Goal: Check status: Check status

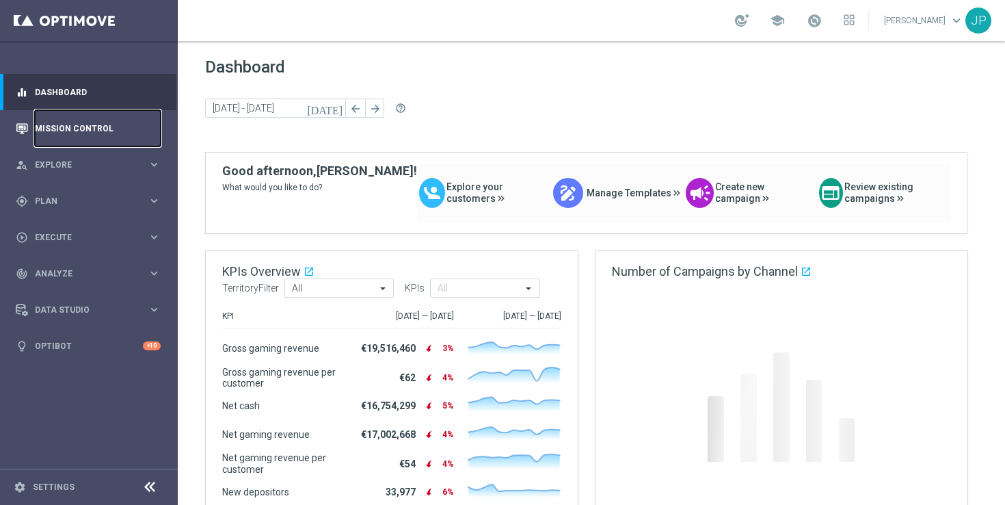
click at [57, 124] on link "Mission Control" at bounding box center [98, 128] width 126 height 36
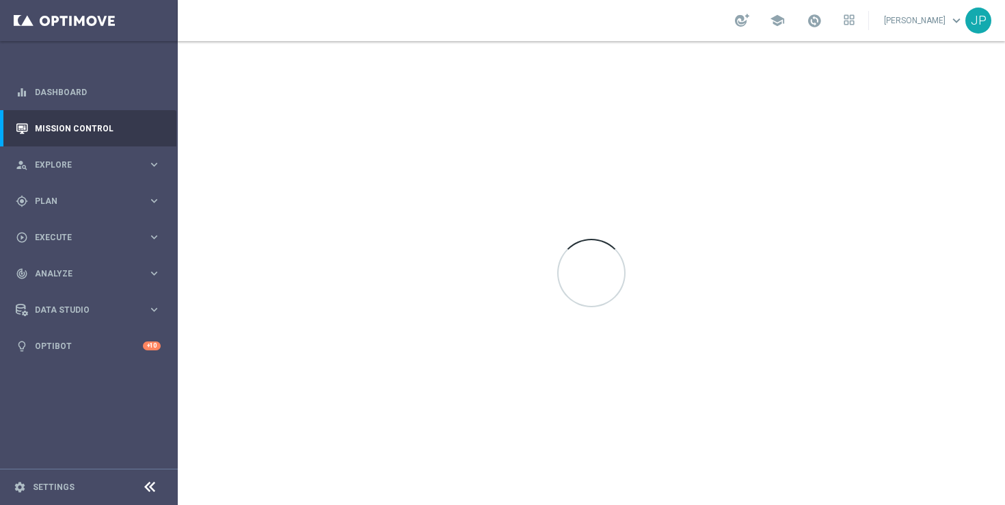
click at [313, 280] on div at bounding box center [591, 273] width 827 height 464
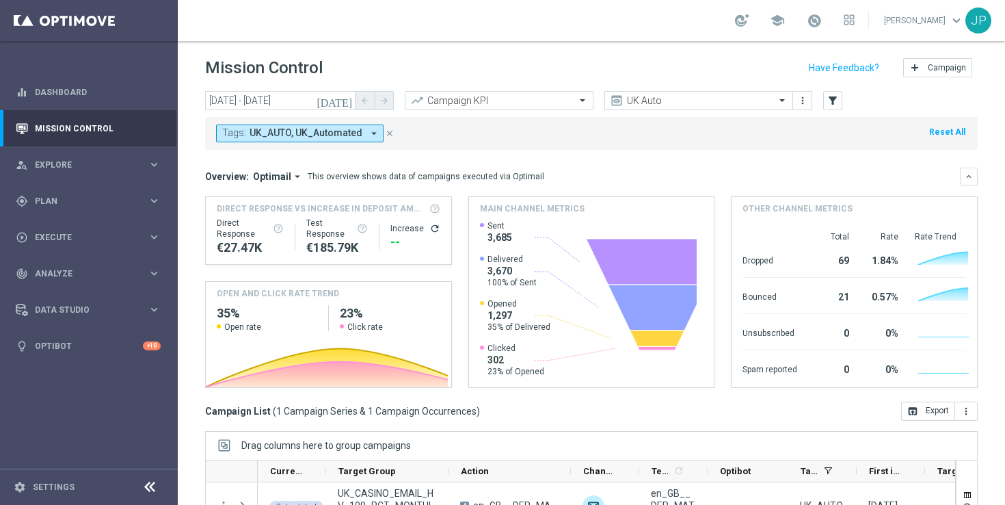
click at [385, 135] on icon "close" at bounding box center [390, 134] width 10 height 10
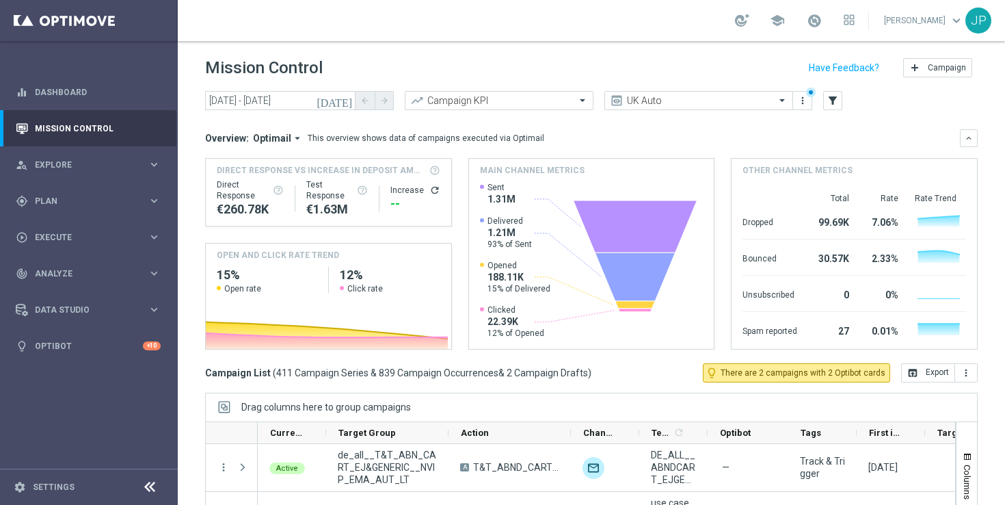
click at [350, 102] on icon "[DATE]" at bounding box center [335, 100] width 37 height 12
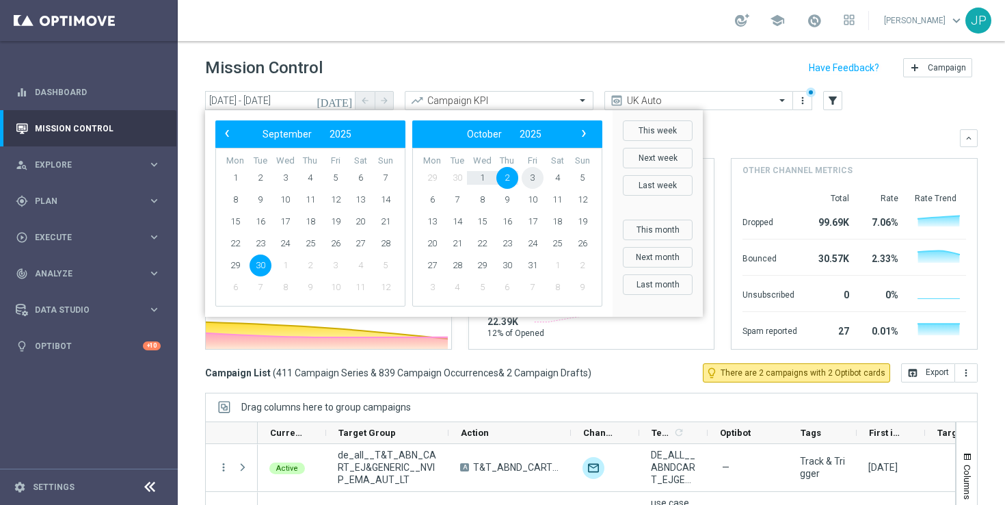
click at [533, 174] on span "3" at bounding box center [533, 178] width 22 height 22
click at [336, 178] on span "3" at bounding box center [336, 178] width 22 height 22
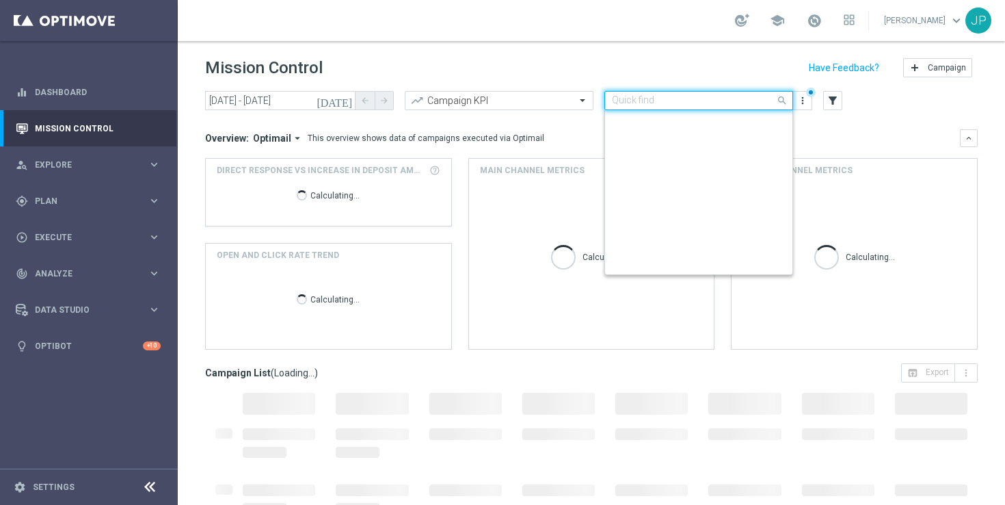
click at [768, 101] on div at bounding box center [698, 101] width 187 height 12
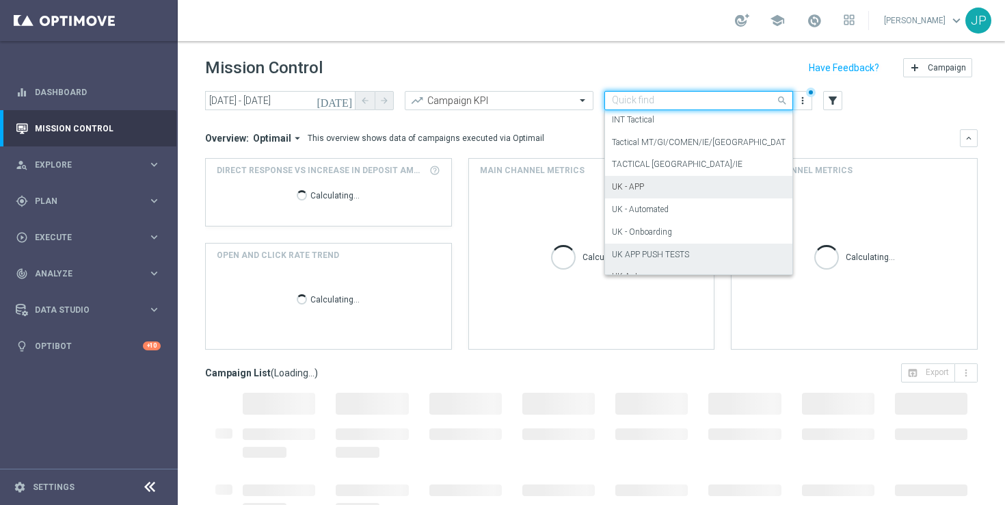
scroll to position [231, 0]
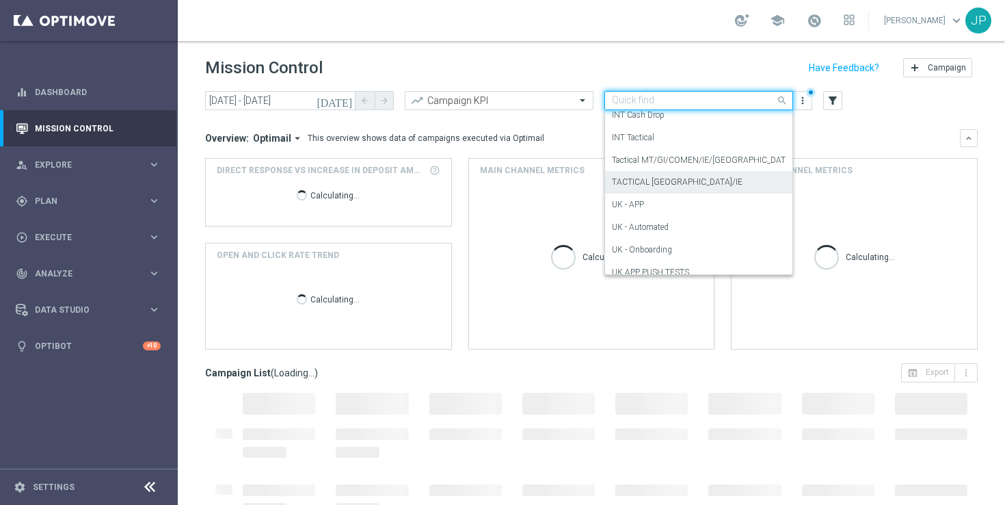
click at [723, 184] on div "TACTICAL [GEOGRAPHIC_DATA]/IE" at bounding box center [699, 182] width 174 height 23
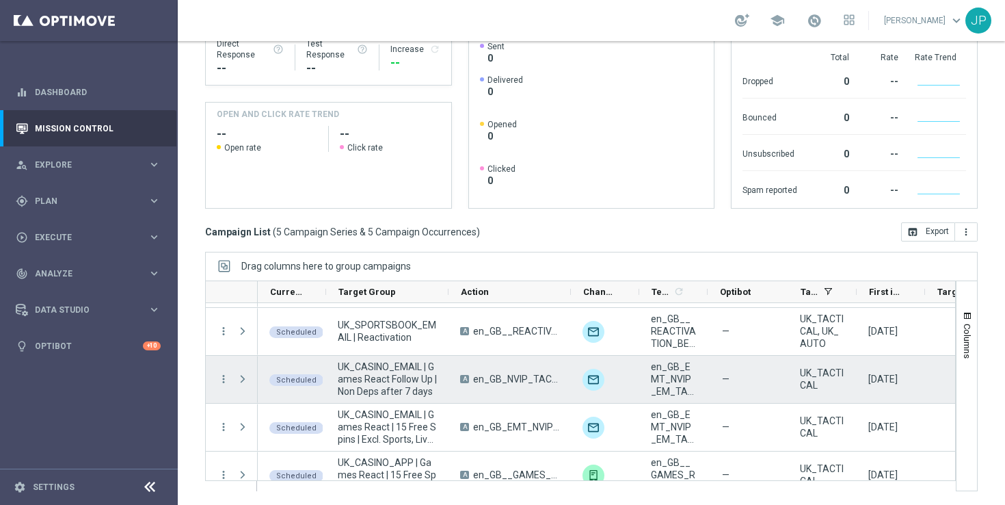
scroll to position [62, 0]
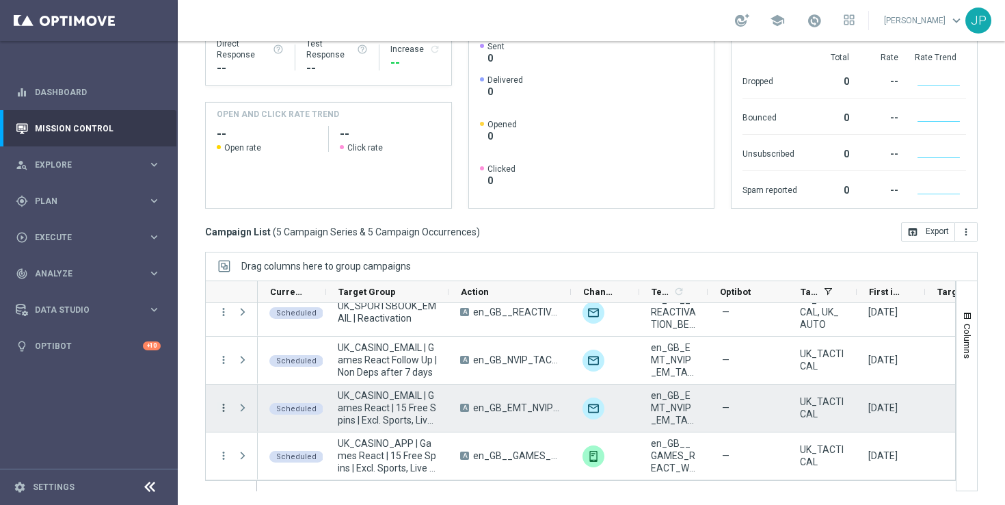
click at [221, 405] on icon "more_vert" at bounding box center [223, 407] width 12 height 12
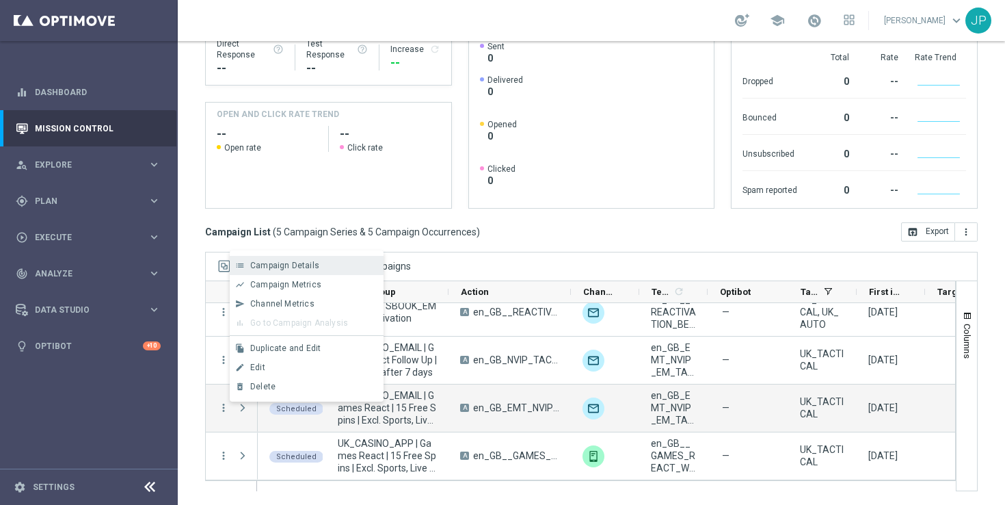
click at [315, 264] on span "Campaign Details" at bounding box center [284, 266] width 69 height 10
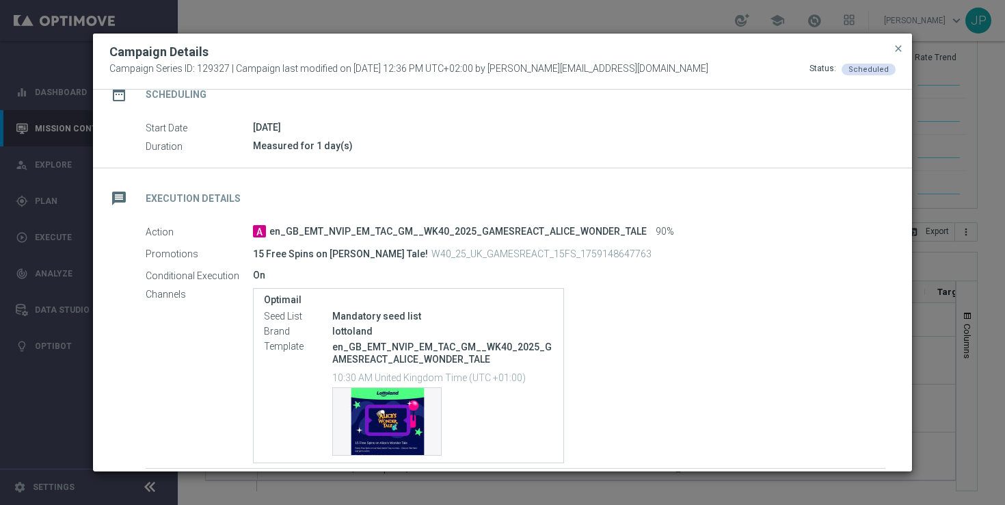
scroll to position [143, 0]
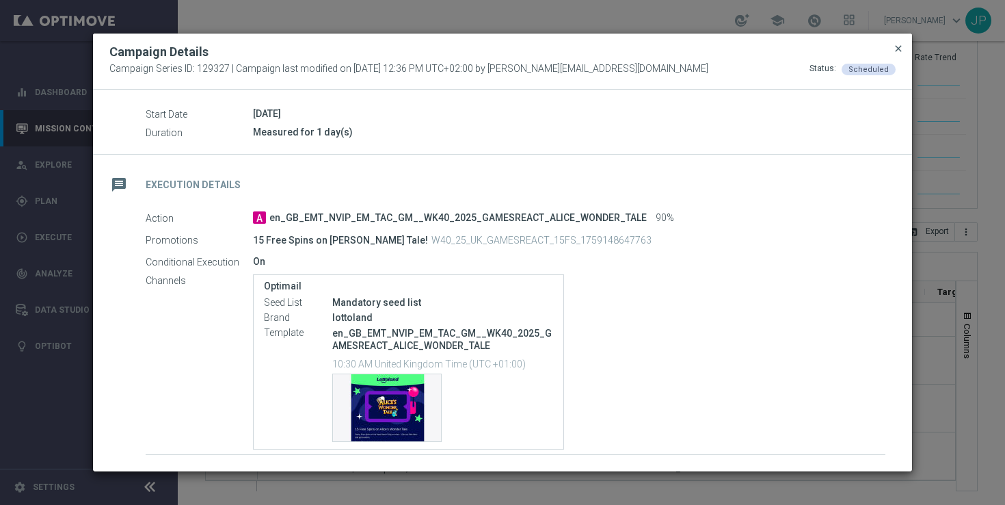
click at [897, 50] on span "close" at bounding box center [898, 48] width 11 height 11
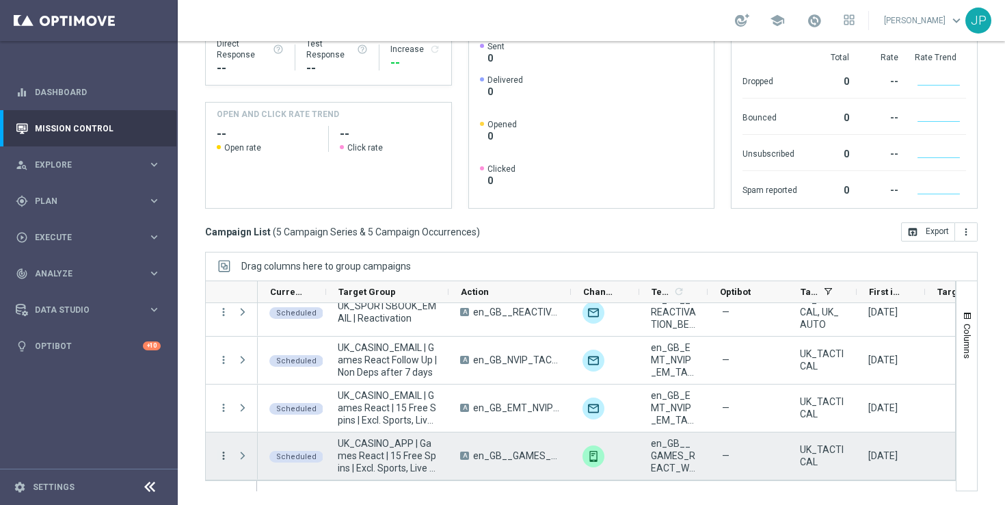
click at [222, 452] on icon "more_vert" at bounding box center [223, 455] width 12 height 12
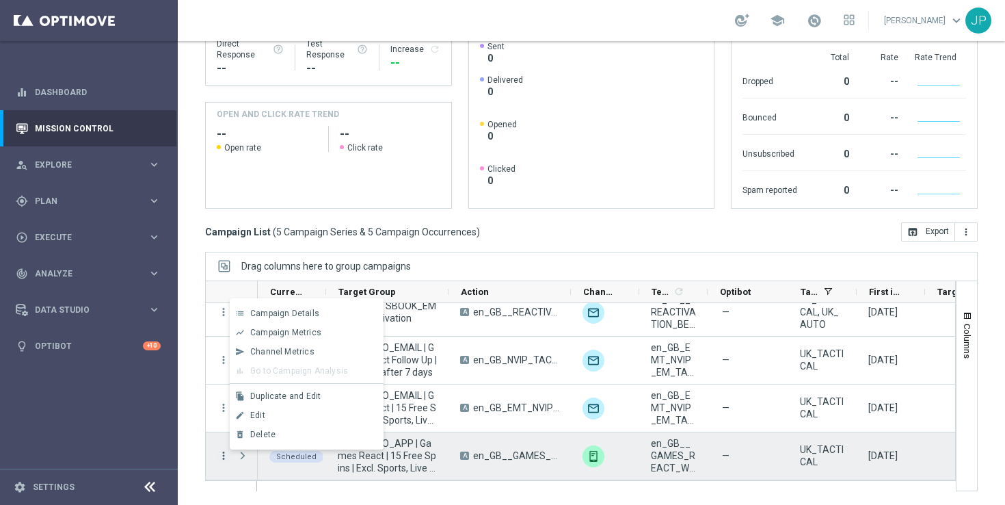
click at [222, 452] on icon "more_vert" at bounding box center [223, 455] width 12 height 12
click at [212, 458] on div "more_vert" at bounding box center [218, 455] width 25 height 47
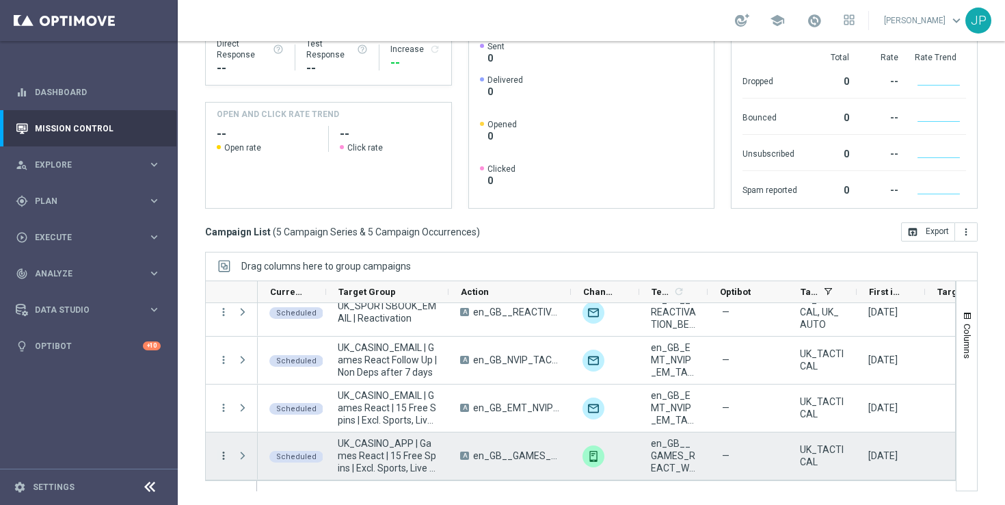
click at [225, 457] on icon "more_vert" at bounding box center [223, 455] width 12 height 12
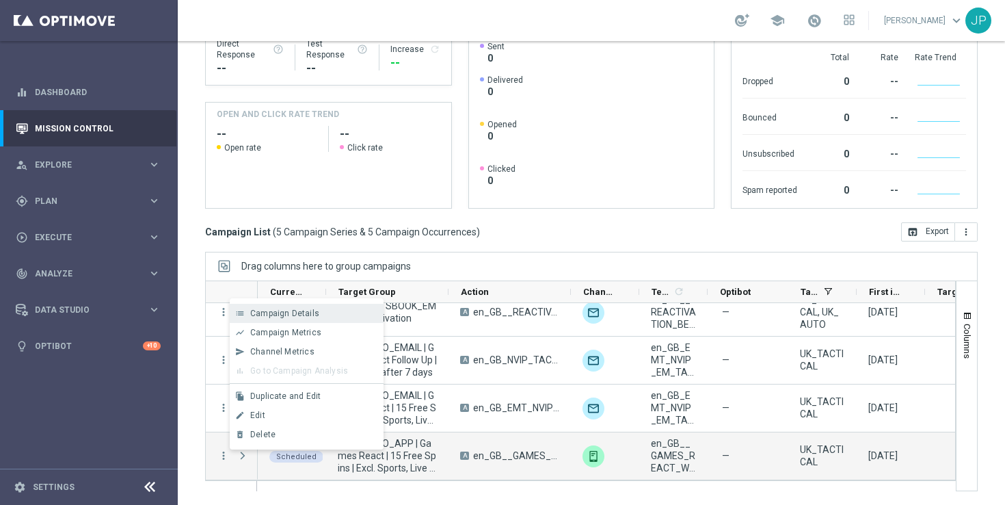
click at [291, 308] on span "Campaign Details" at bounding box center [284, 313] width 69 height 10
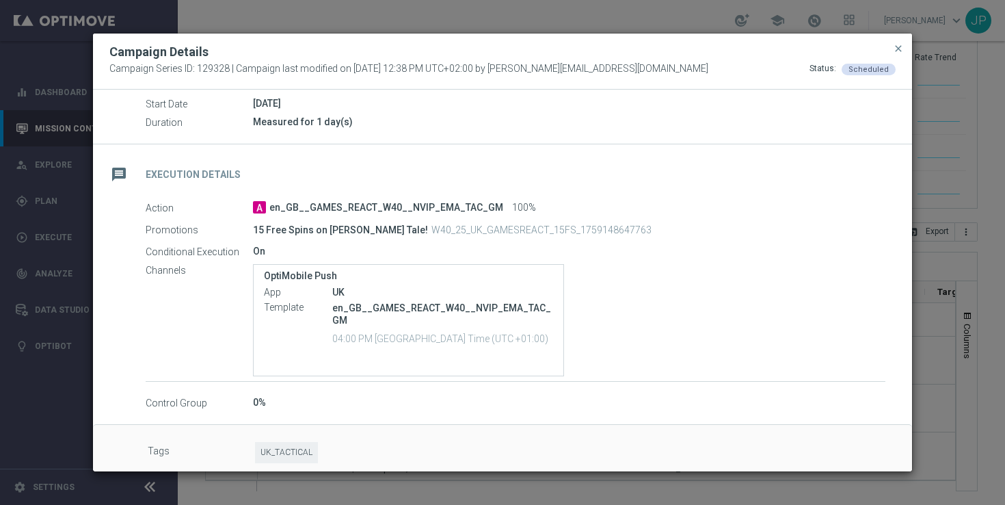
scroll to position [165, 0]
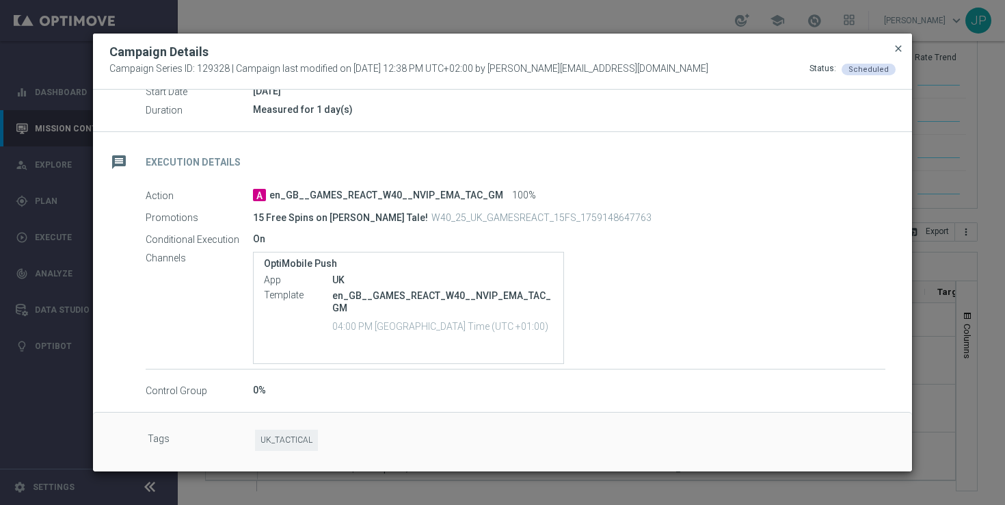
click at [901, 47] on span "close" at bounding box center [898, 48] width 11 height 11
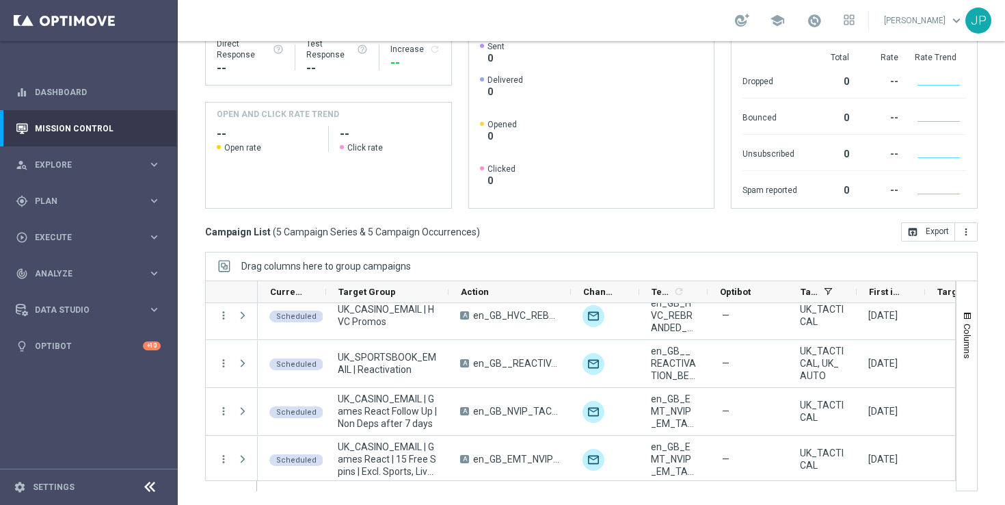
scroll to position [9, 0]
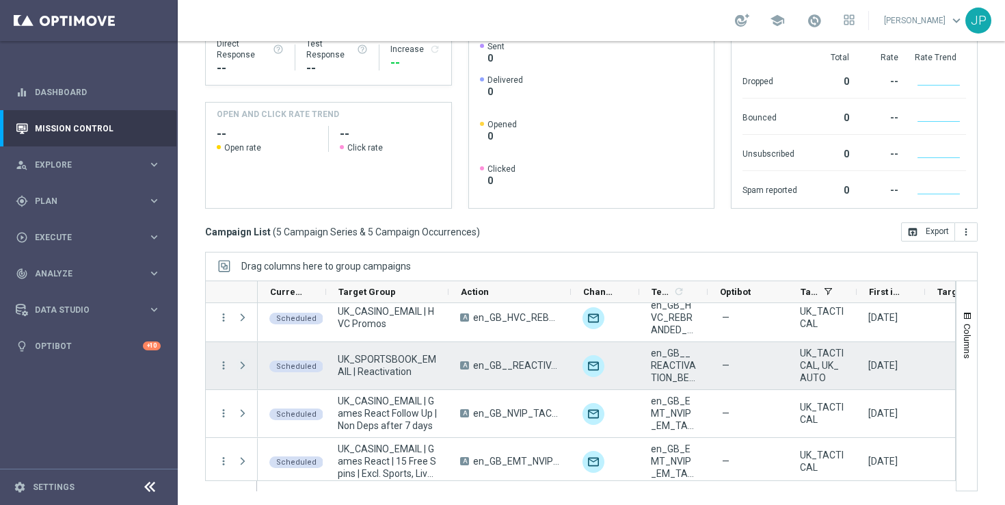
click at [242, 362] on span "Press SPACE to select this row." at bounding box center [243, 365] width 12 height 11
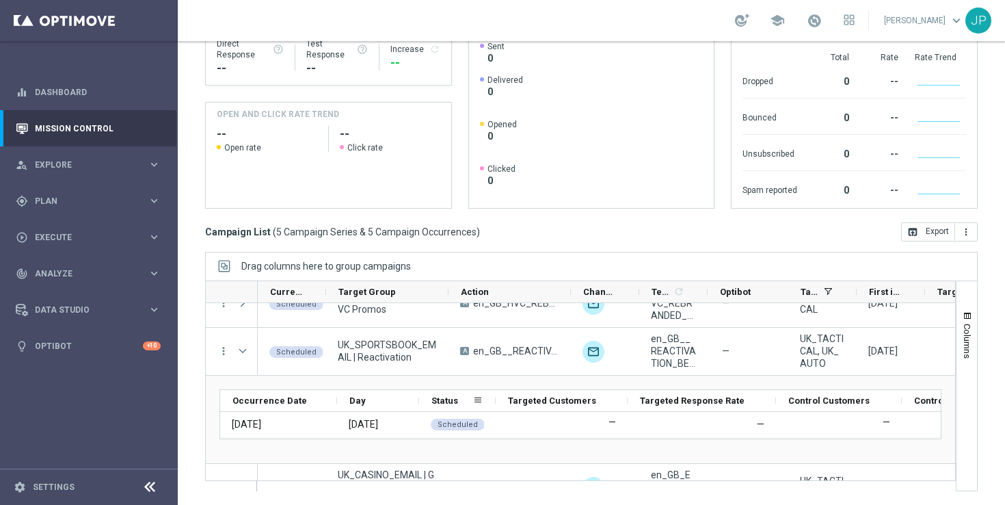
scroll to position [0, 0]
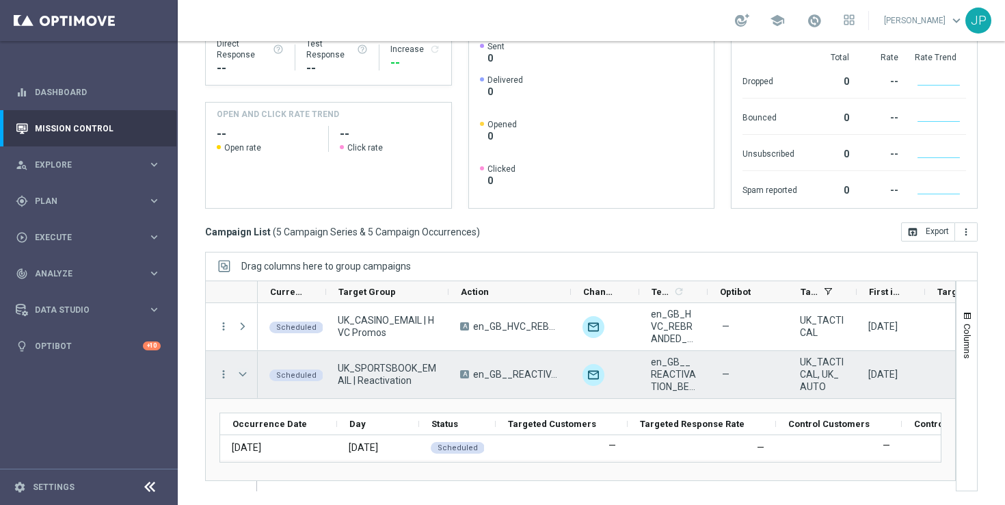
click at [245, 375] on span "Press SPACE to select this row." at bounding box center [243, 374] width 12 height 11
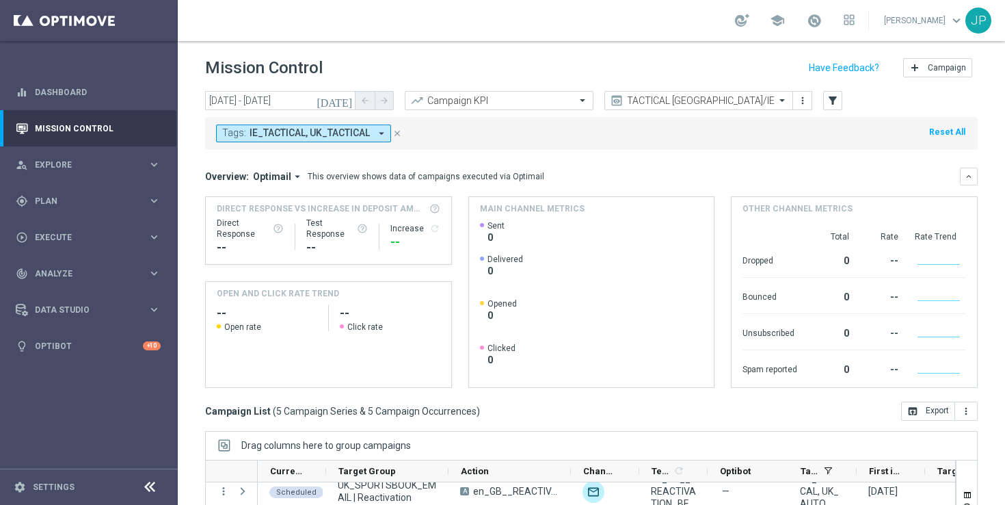
click at [343, 101] on icon "[DATE]" at bounding box center [335, 100] width 37 height 12
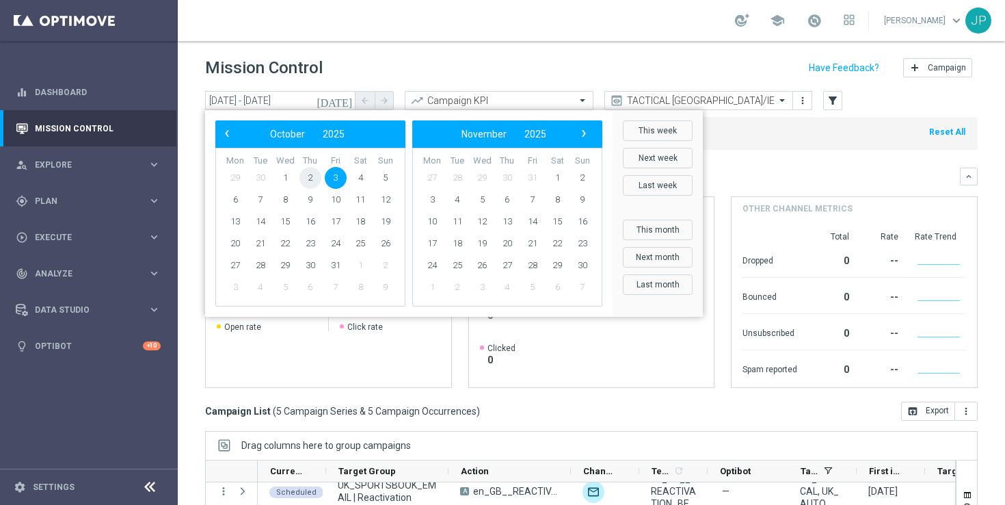
click at [317, 178] on span "2" at bounding box center [310, 178] width 22 height 22
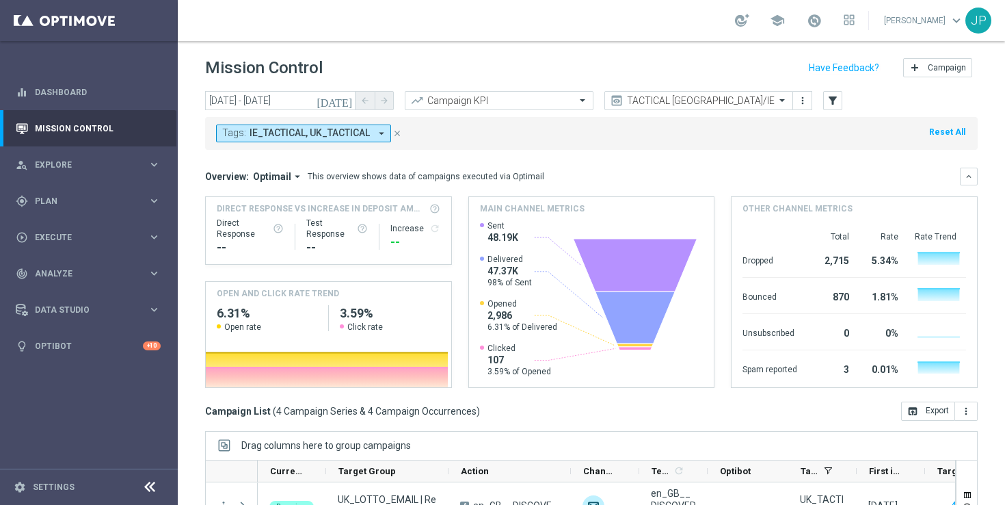
click at [343, 99] on icon "[DATE]" at bounding box center [335, 100] width 37 height 12
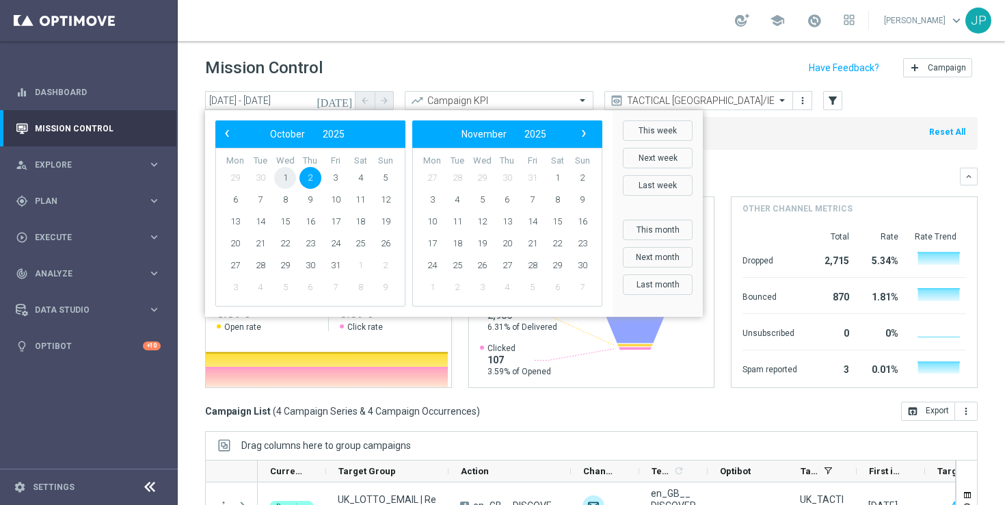
click at [289, 174] on span "1" at bounding box center [285, 178] width 22 height 22
click at [289, 176] on span "1" at bounding box center [285, 178] width 22 height 22
type input "[DATE] - [DATE]"
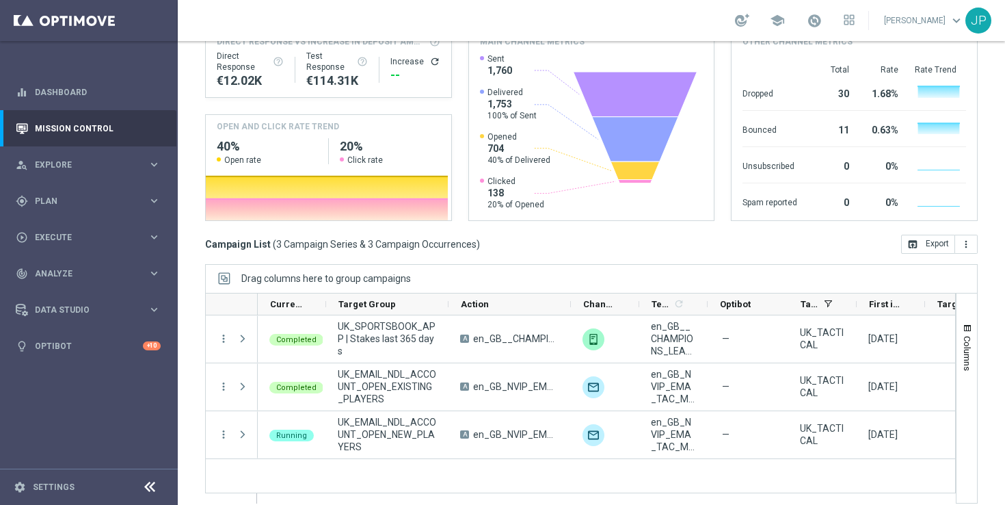
scroll to position [179, 0]
